Goal: Task Accomplishment & Management: Manage account settings

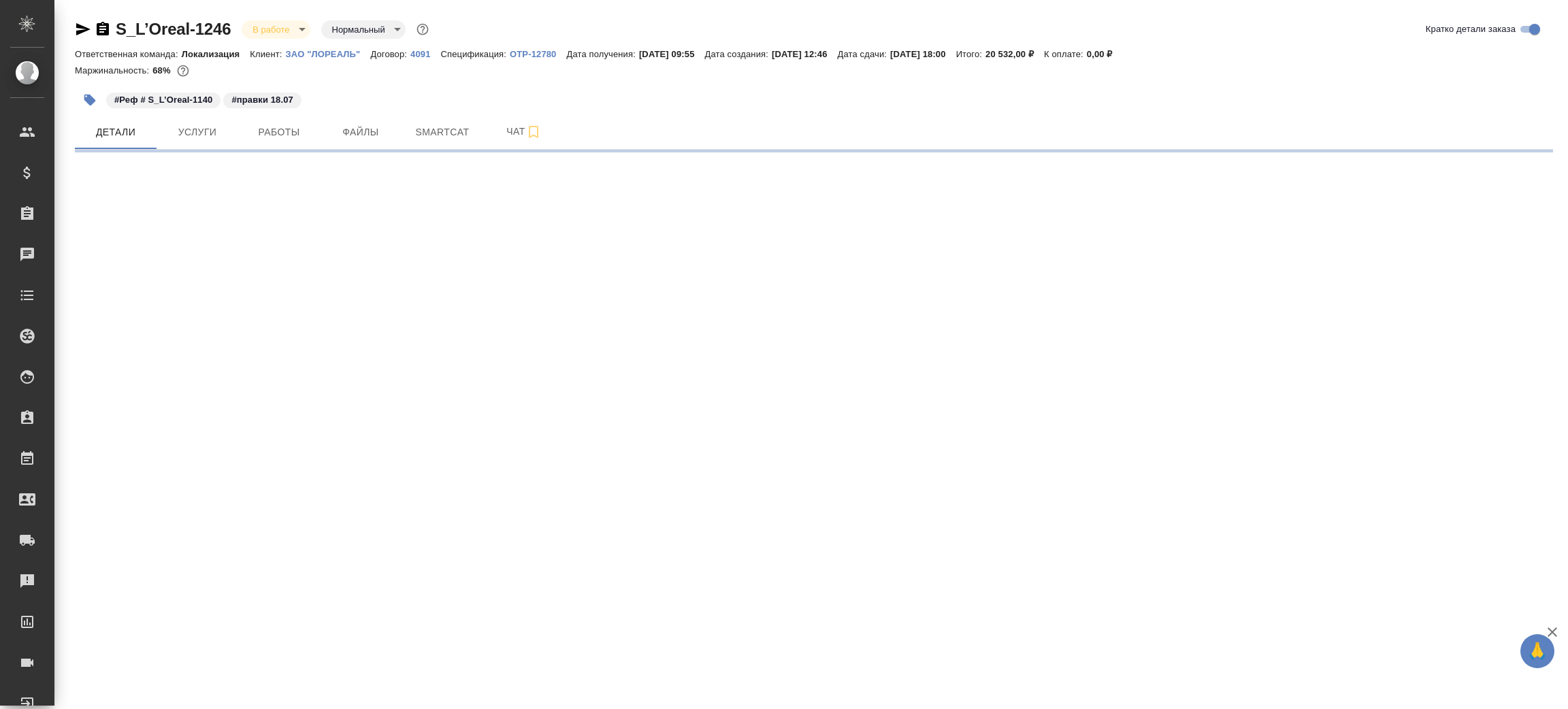
select select "RU"
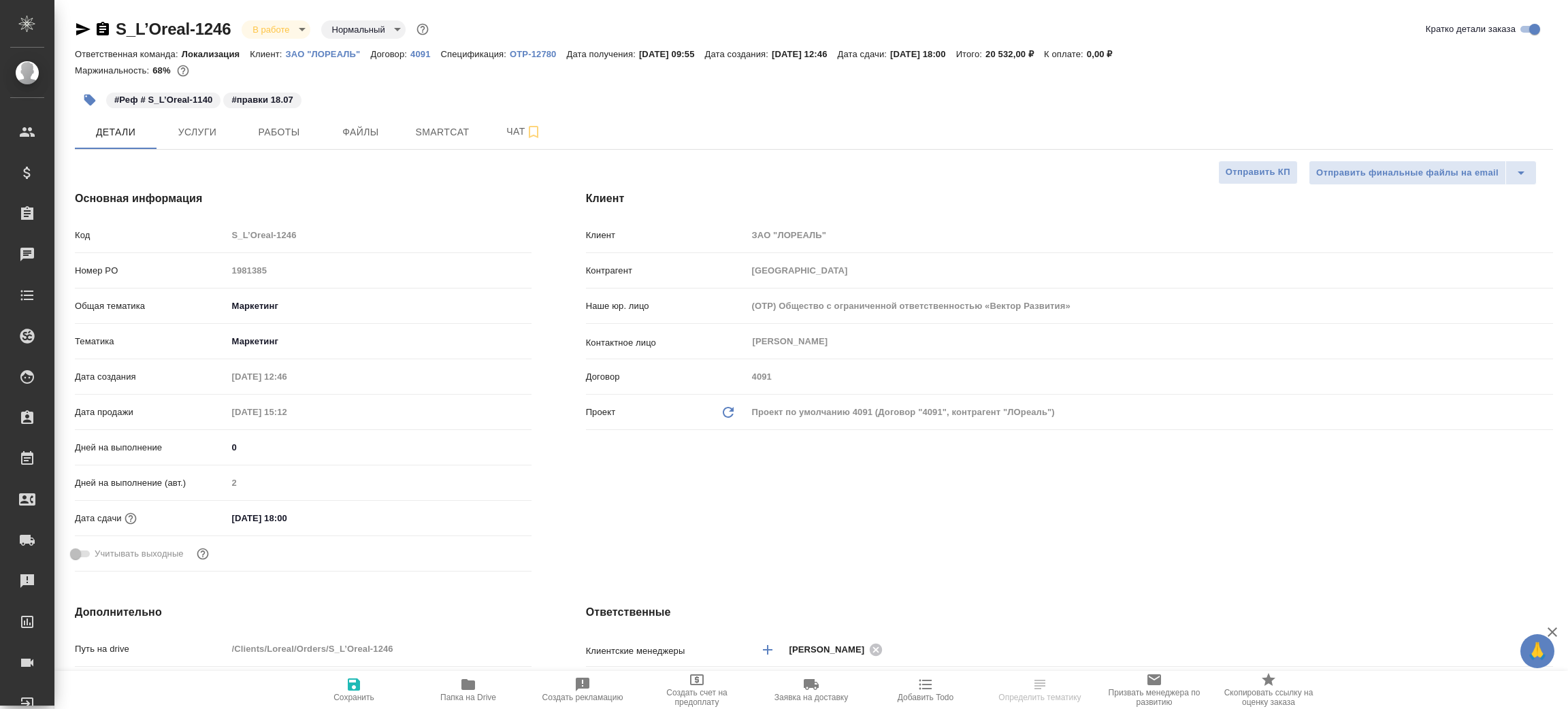
type textarea "x"
click at [466, 693] on span "Папка на Drive" at bounding box center [468, 698] width 56 height 9
type textarea "x"
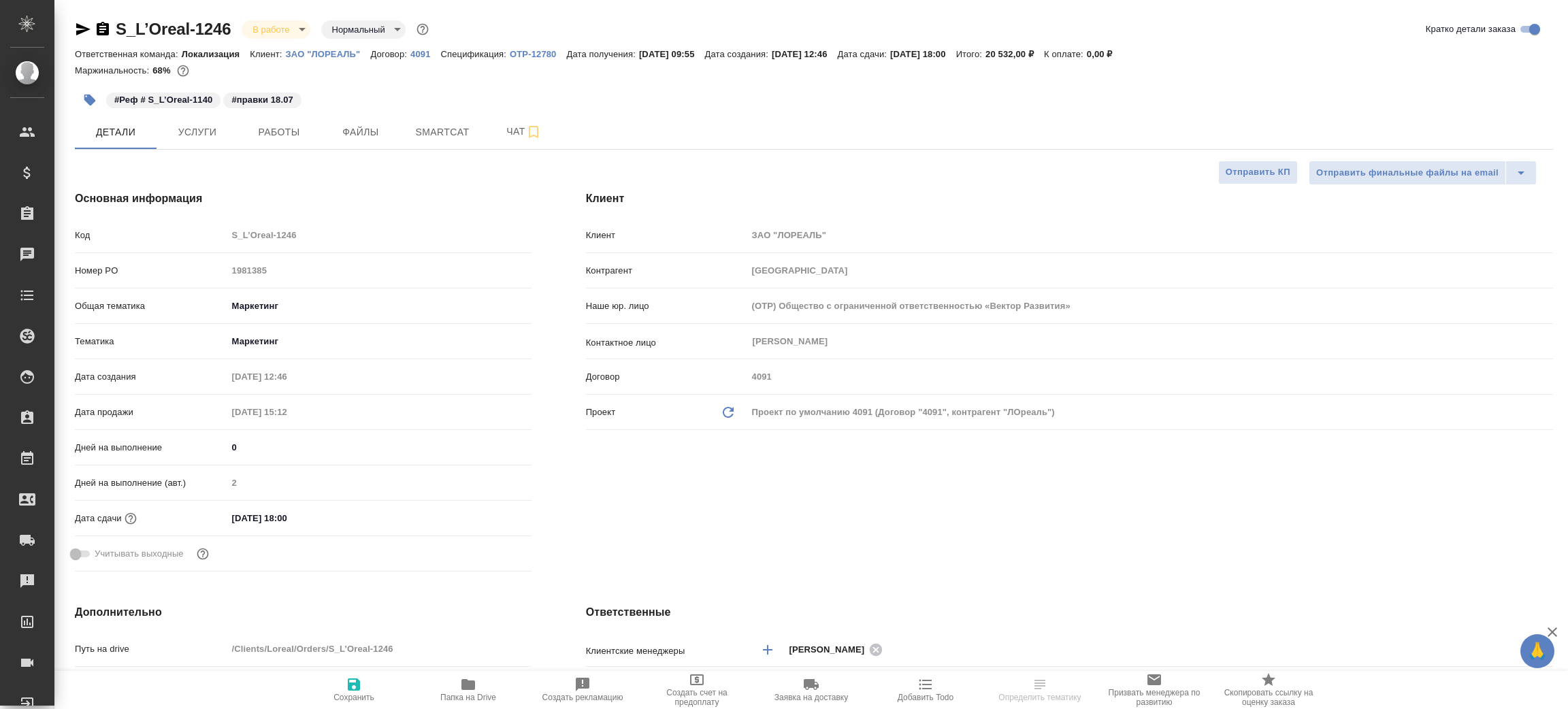
type textarea "x"
select select "RU"
type textarea "x"
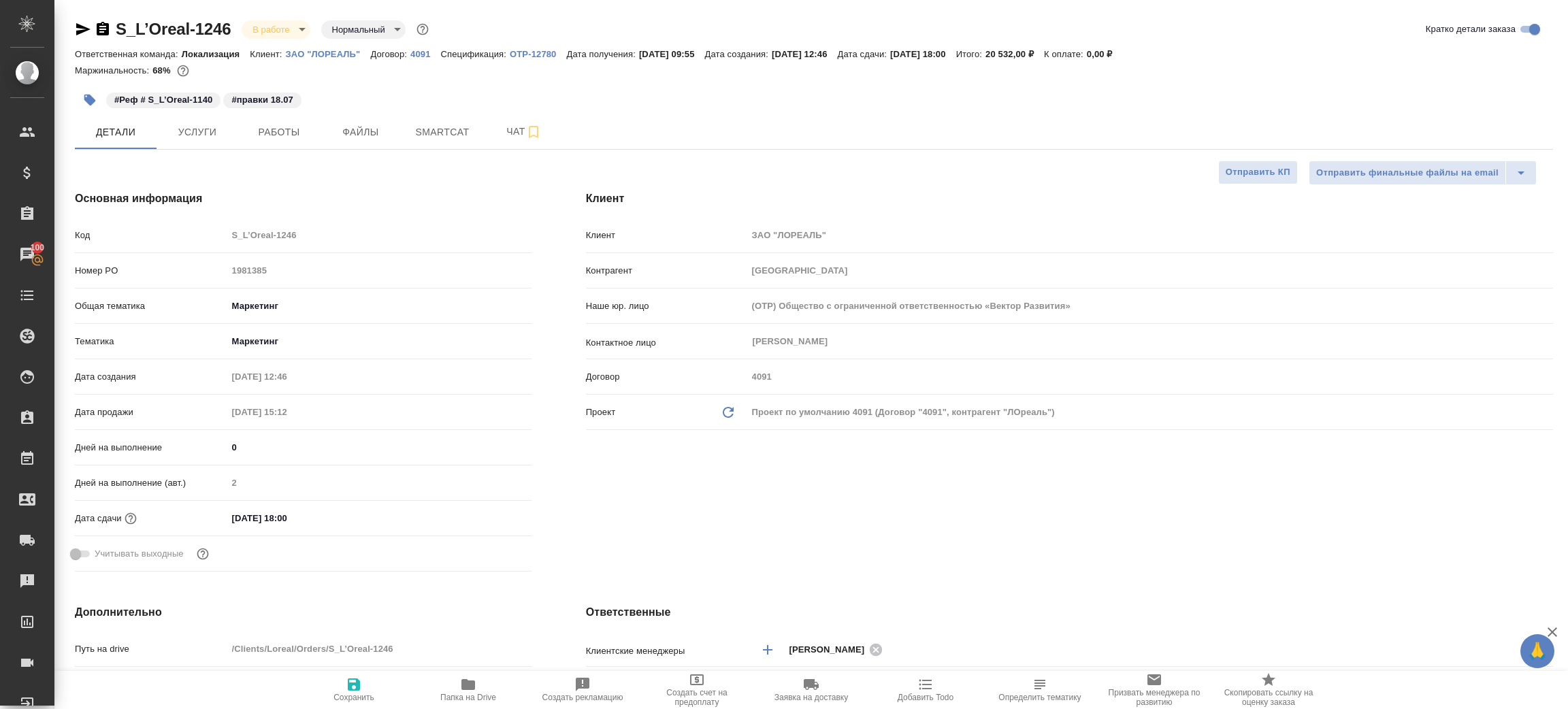
type textarea "x"
click at [81, 26] on icon "button" at bounding box center [83, 29] width 14 height 12
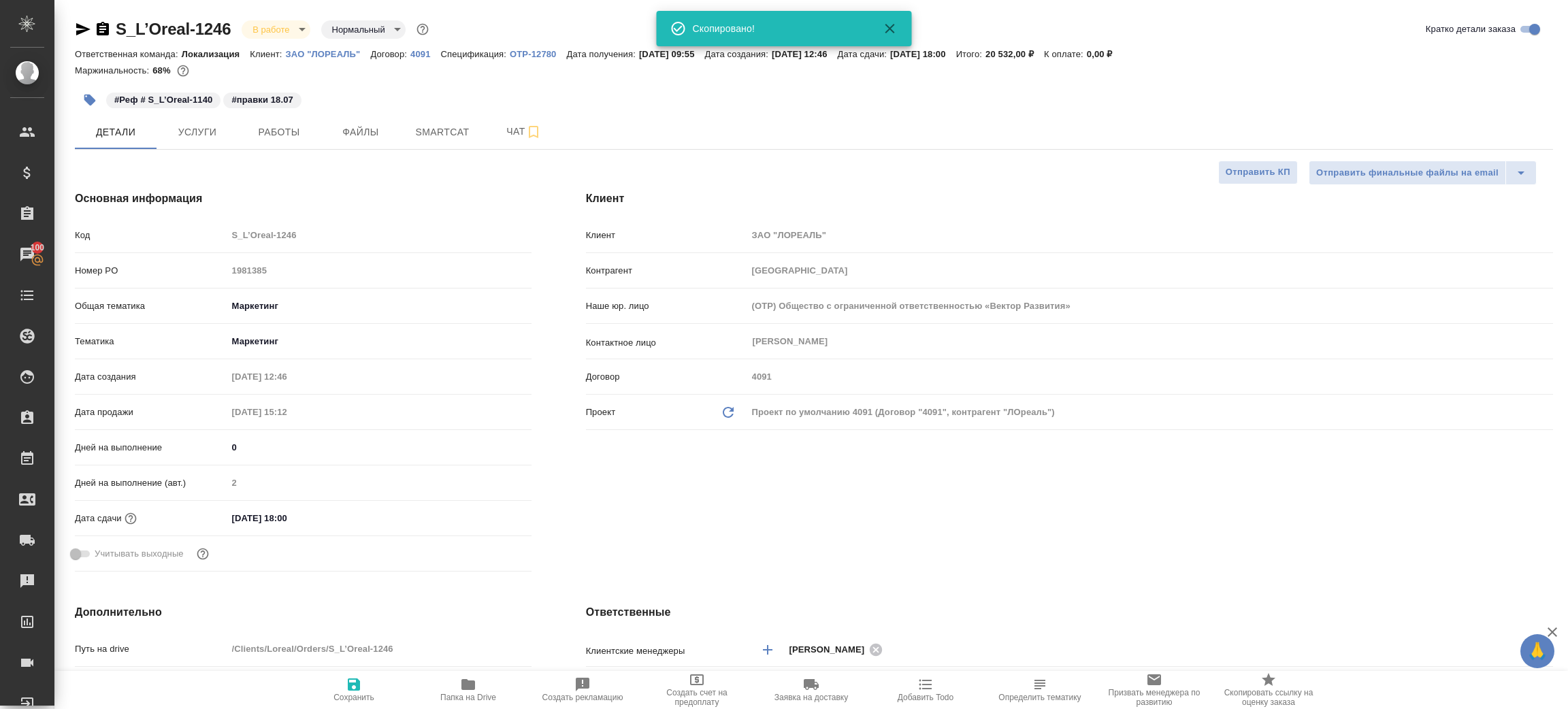
type textarea "x"
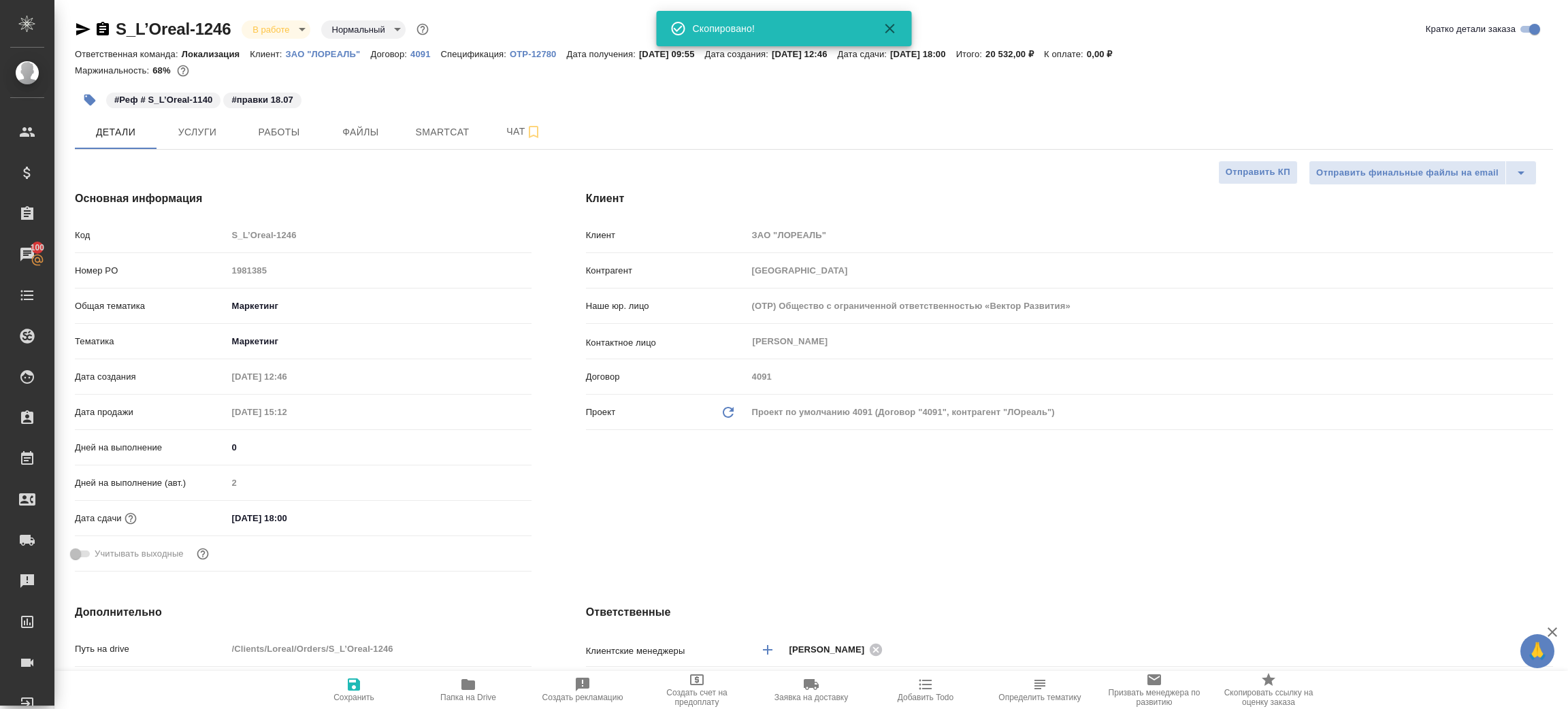
type textarea "x"
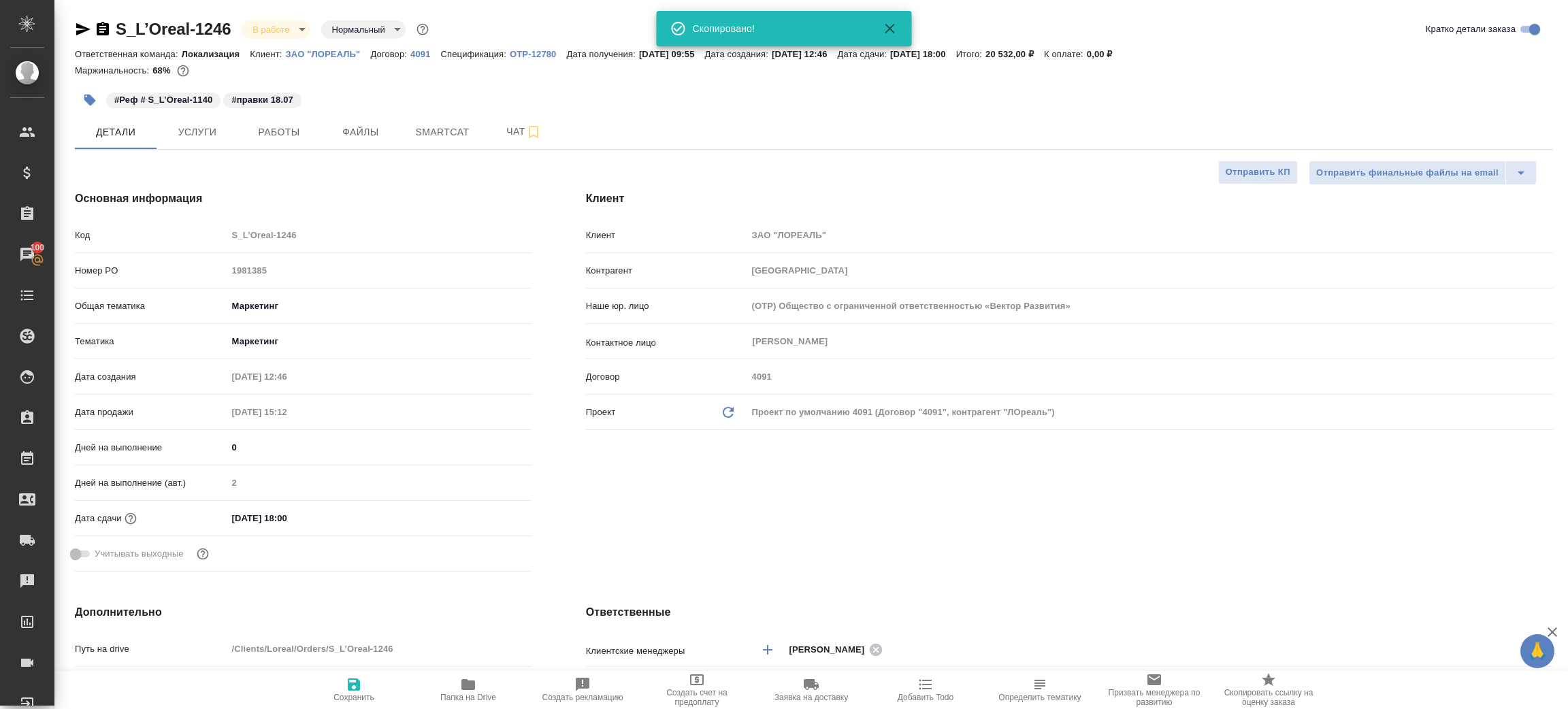
type textarea "x"
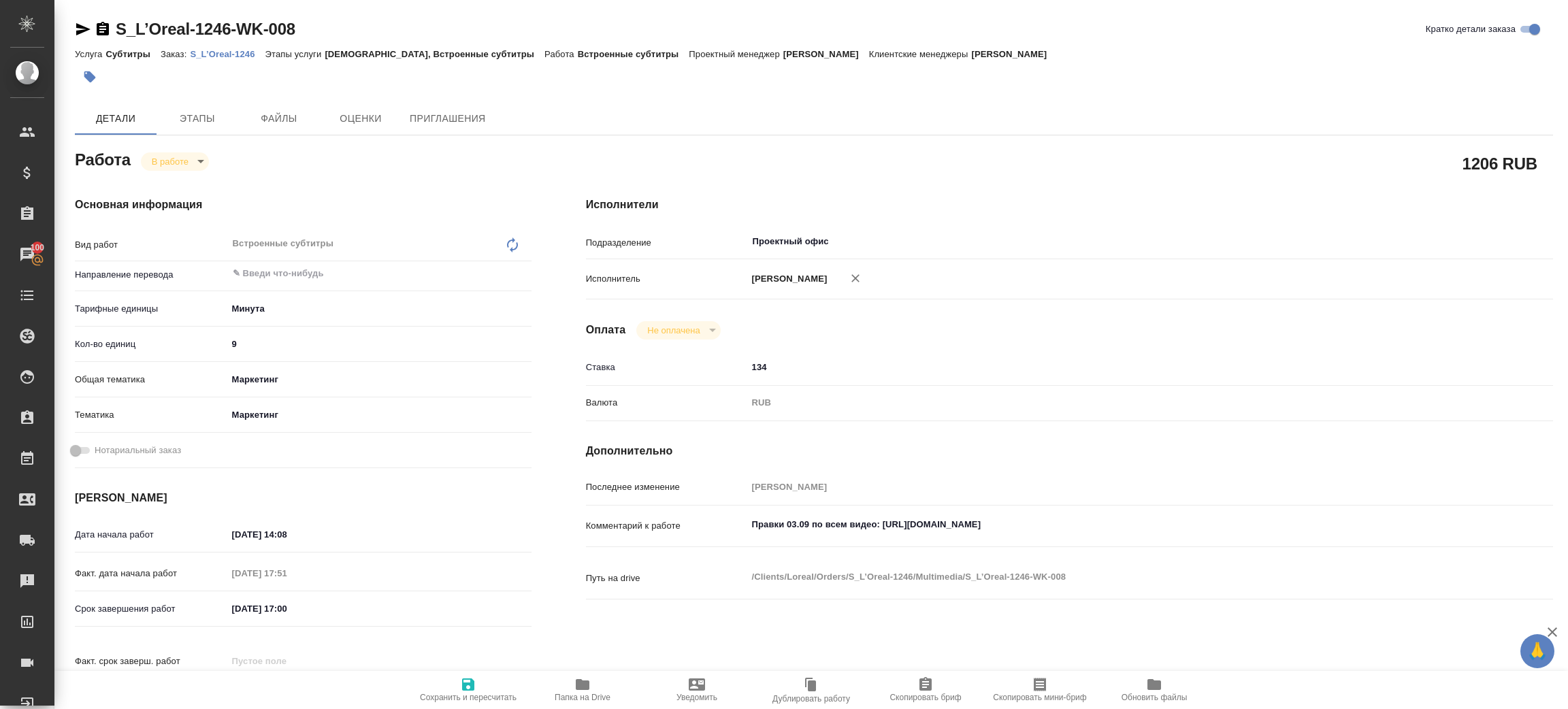
click at [176, 159] on body "🙏 .cls-1 fill:#fff; AWATERA [PERSON_NAME] Спецификации Заказы 100 Чаты Todo Про…" at bounding box center [784, 354] width 1568 height 709
click at [181, 208] on li "Сдан" at bounding box center [185, 208] width 90 height 23
type textarea "x"
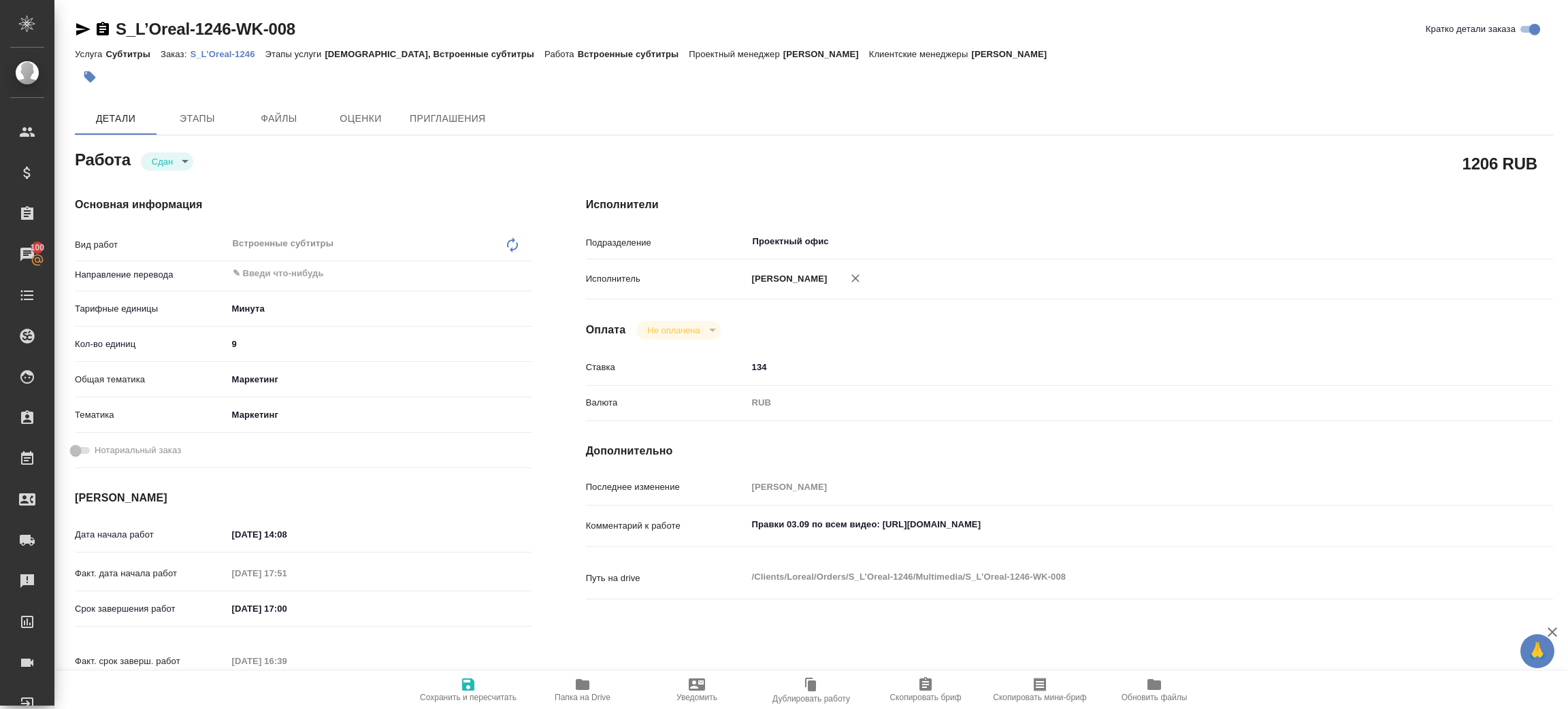
type textarea "x"
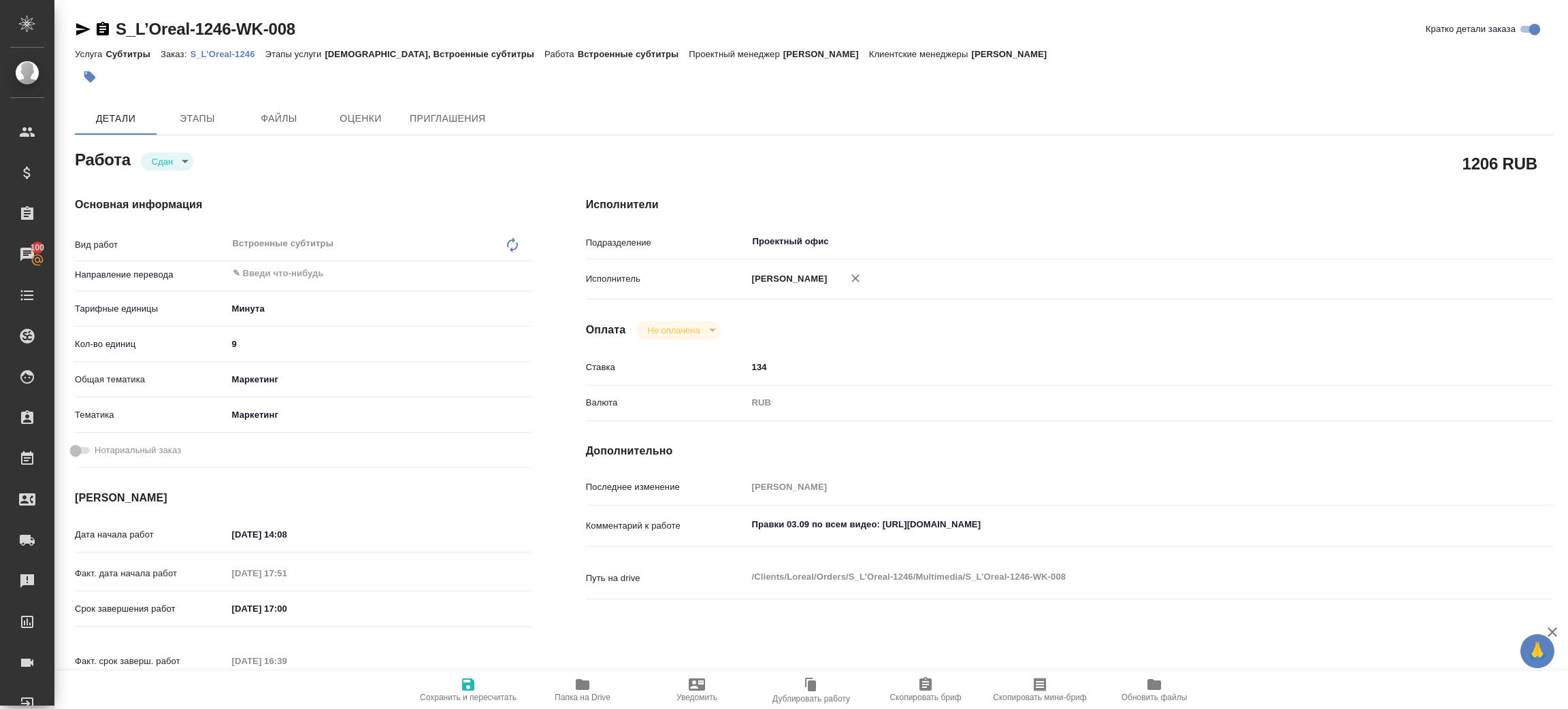
type textarea "x"
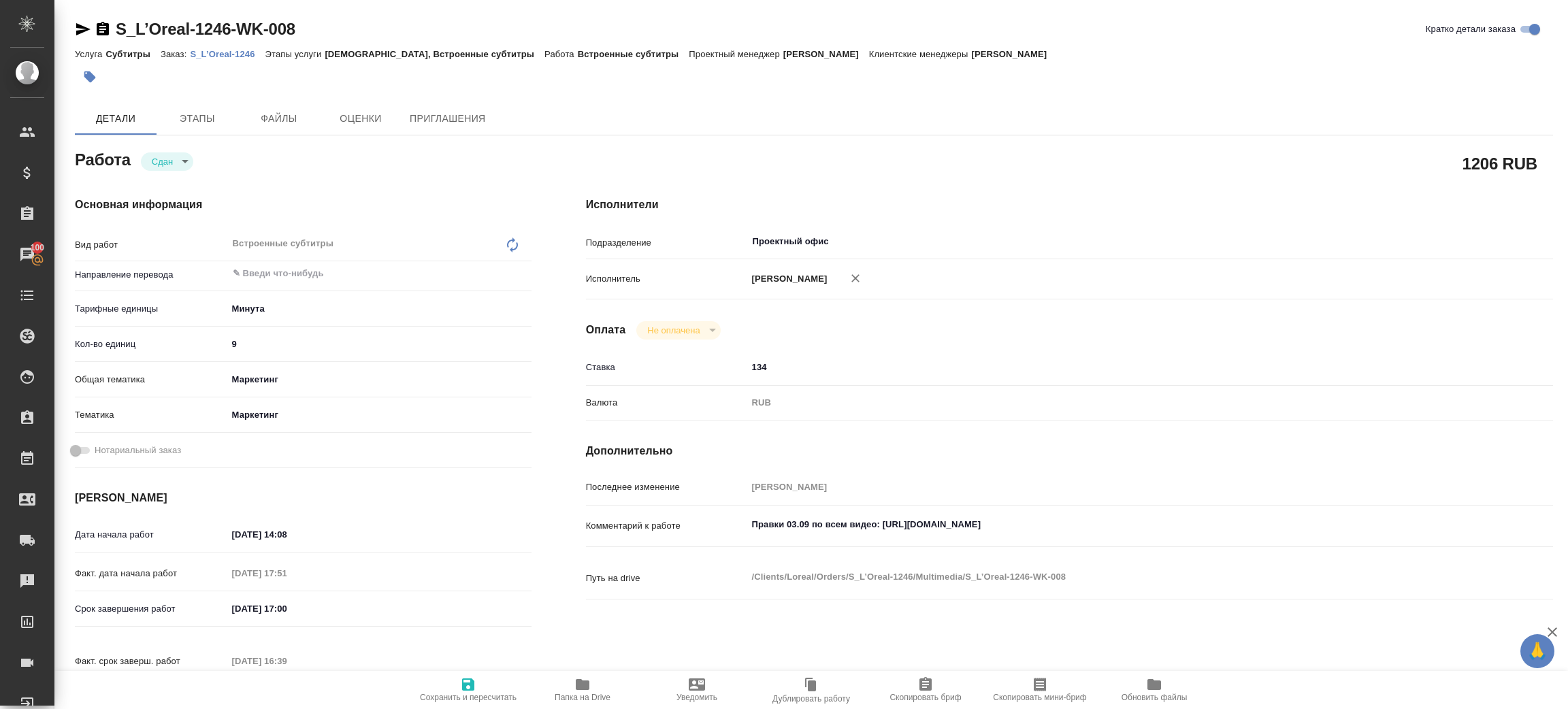
type textarea "x"
click at [529, 195] on div "Основная информация Вид работ Встроенные субтитры x ​ Направление перевода ​ Та…" at bounding box center [303, 460] width 511 height 581
type textarea "x"
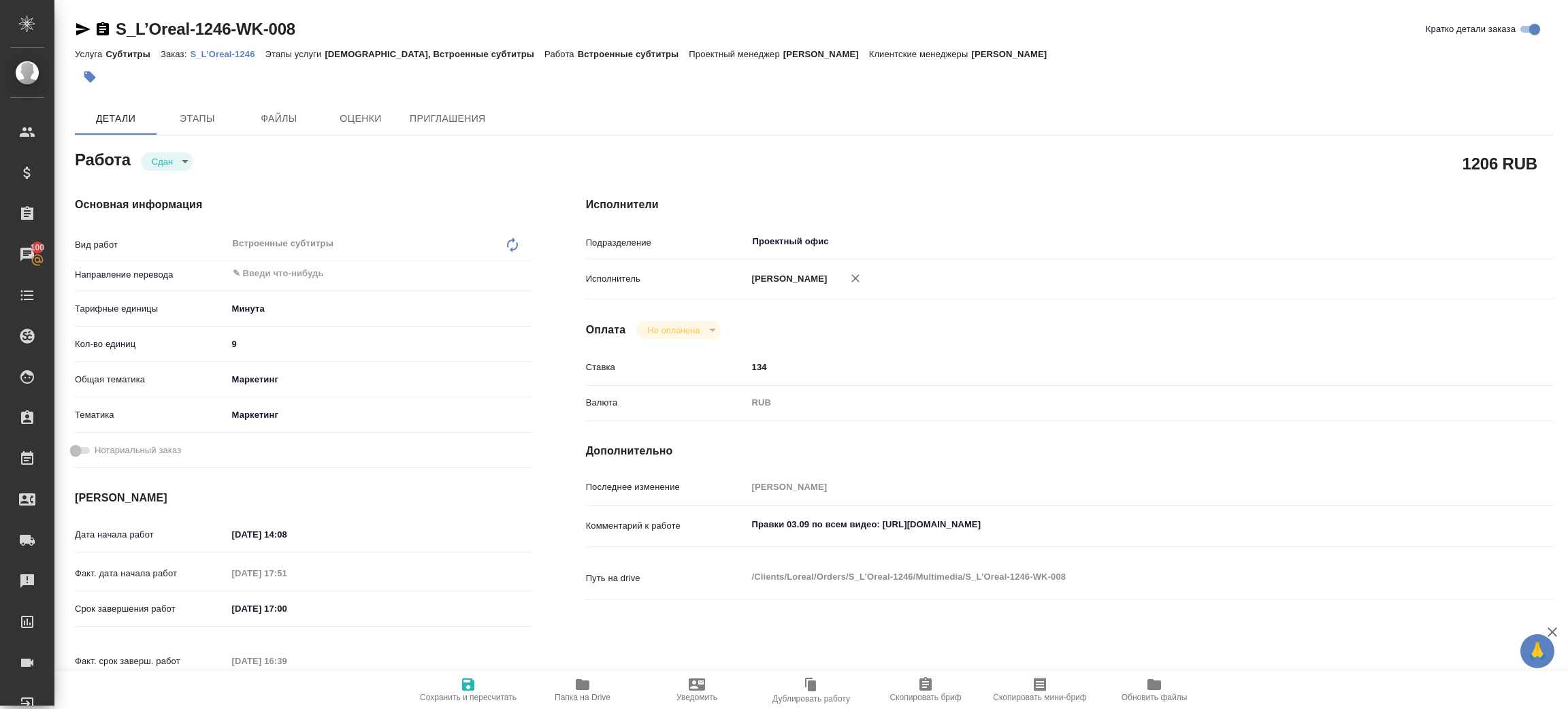
type textarea "x"
